Goal: Task Accomplishment & Management: Use online tool/utility

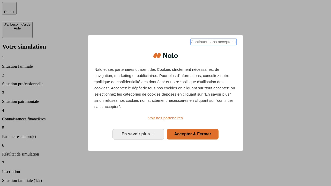
click at [213, 43] on span "Continuer sans accepter →" at bounding box center [213, 42] width 46 height 6
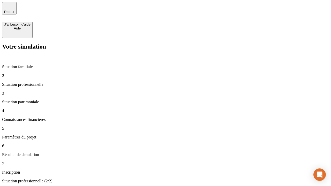
type input "30 000"
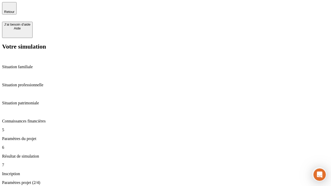
type input "25"
type input "64"
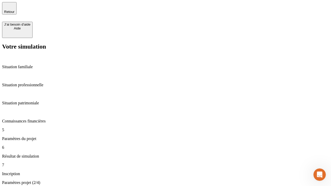
type input "1 000"
type input "640"
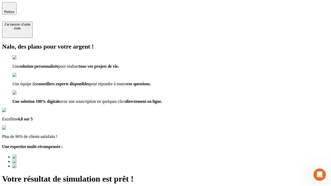
type input "[EMAIL_ADDRESS][PERSON_NAME][DOMAIN_NAME]"
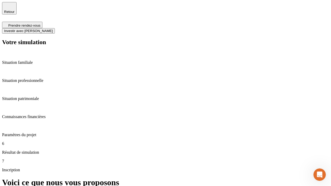
click at [53, 29] on span "Investir avec [PERSON_NAME]" at bounding box center [28, 31] width 49 height 4
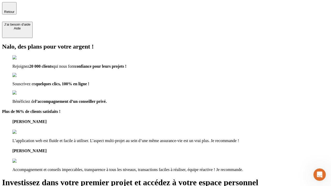
type input "[EMAIL_ADDRESS][PERSON_NAME][DOMAIN_NAME]"
